Goal: Find specific page/section: Find specific page/section

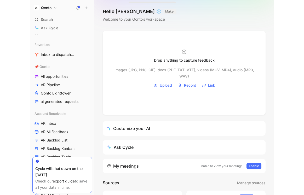
scroll to position [95, 0]
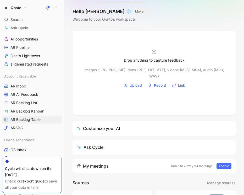
click at [27, 120] on span "AR Backlog Table" at bounding box center [25, 119] width 30 height 5
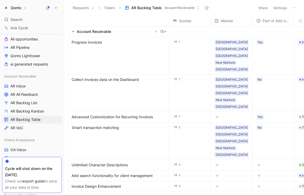
click at [120, 77] on span "Collect invoices data on the Dashboard" at bounding box center [105, 80] width 67 height 6
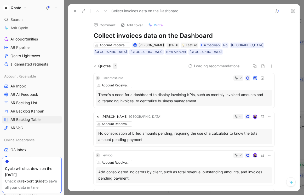
click at [243, 185] on button at bounding box center [290, 181] width 9 height 9
